Goal: Transaction & Acquisition: Subscribe to service/newsletter

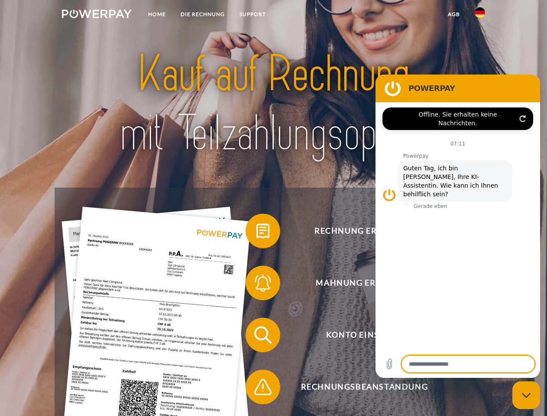
click at [97, 15] on img at bounding box center [97, 14] width 70 height 9
click at [480, 15] on img at bounding box center [480, 12] width 10 height 10
click at [453, 14] on link "agb" at bounding box center [453, 14] width 27 height 16
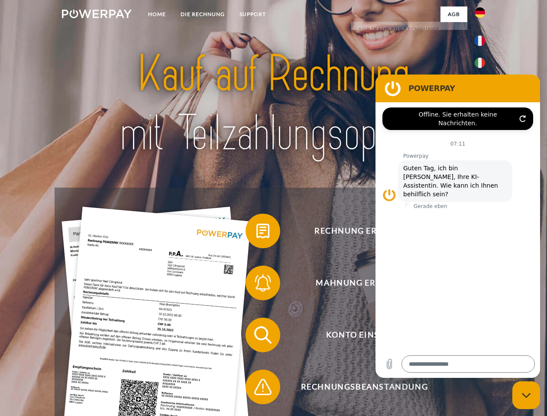
click at [256, 233] on span at bounding box center [249, 230] width 43 height 43
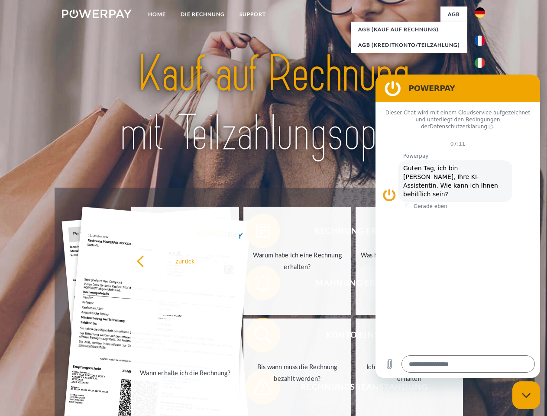
click at [256, 337] on span at bounding box center [249, 334] width 43 height 43
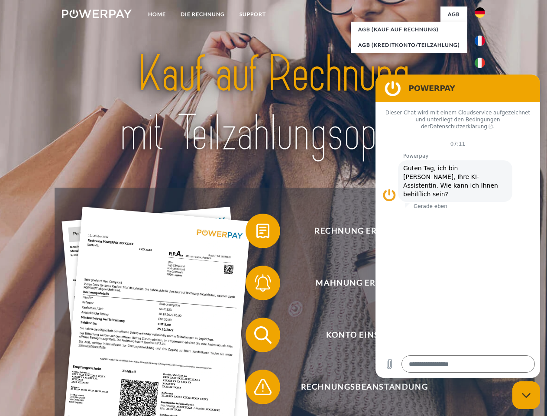
click at [256, 388] on span at bounding box center [249, 386] width 43 height 43
click at [526, 395] on icon "Messaging-Fenster schließen" at bounding box center [526, 395] width 9 height 6
type textarea "*"
